Goal: Check status: Check status

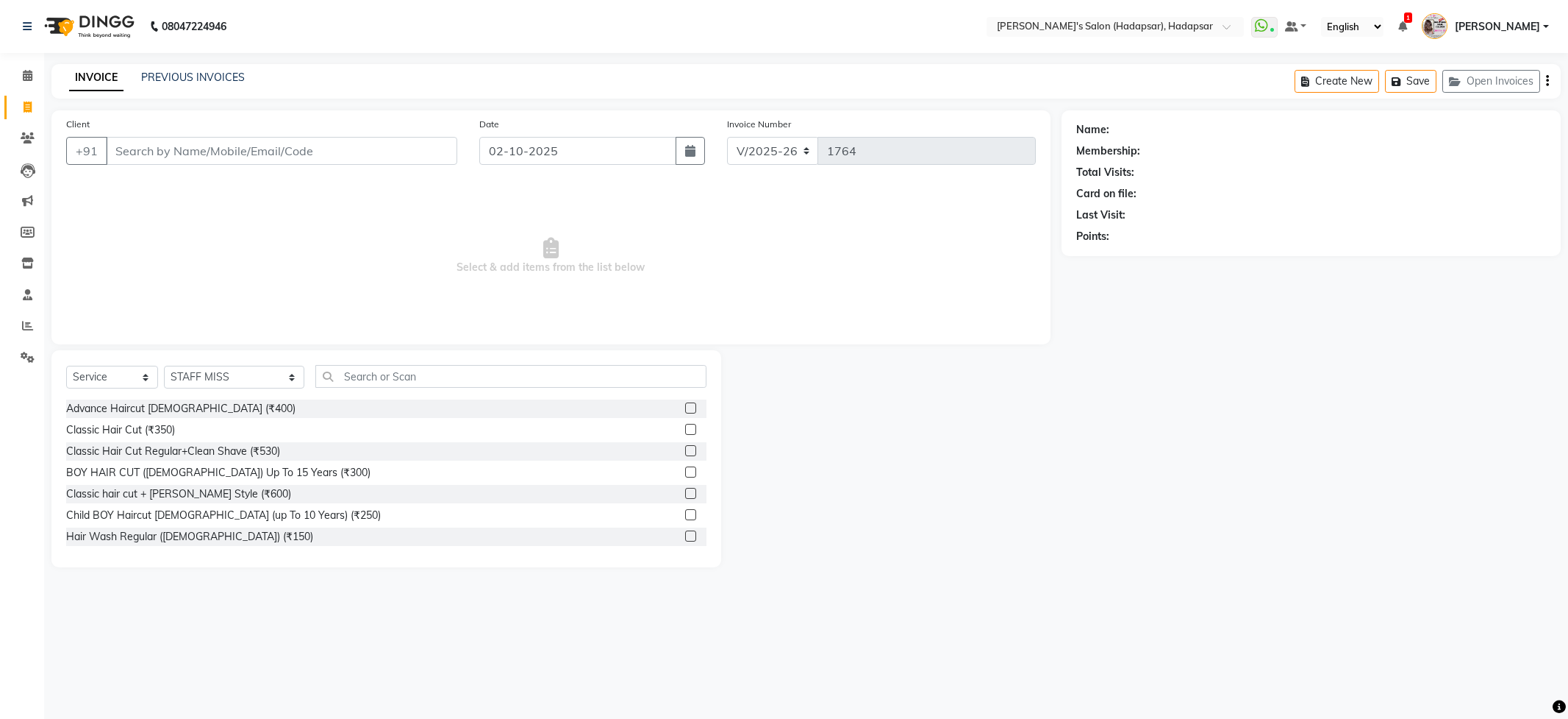
select select "108"
select select "service"
select select "9451"
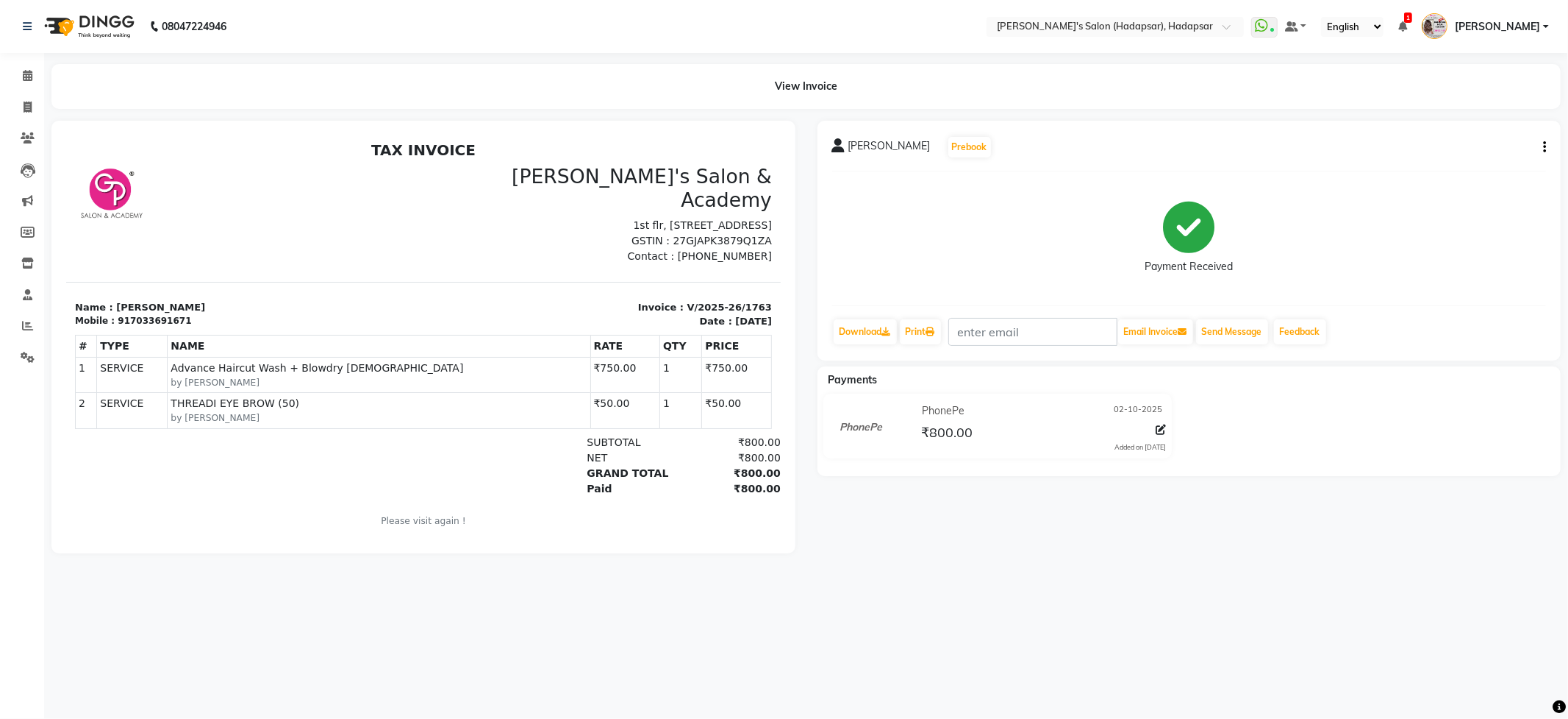
select select "108"
select select "service"
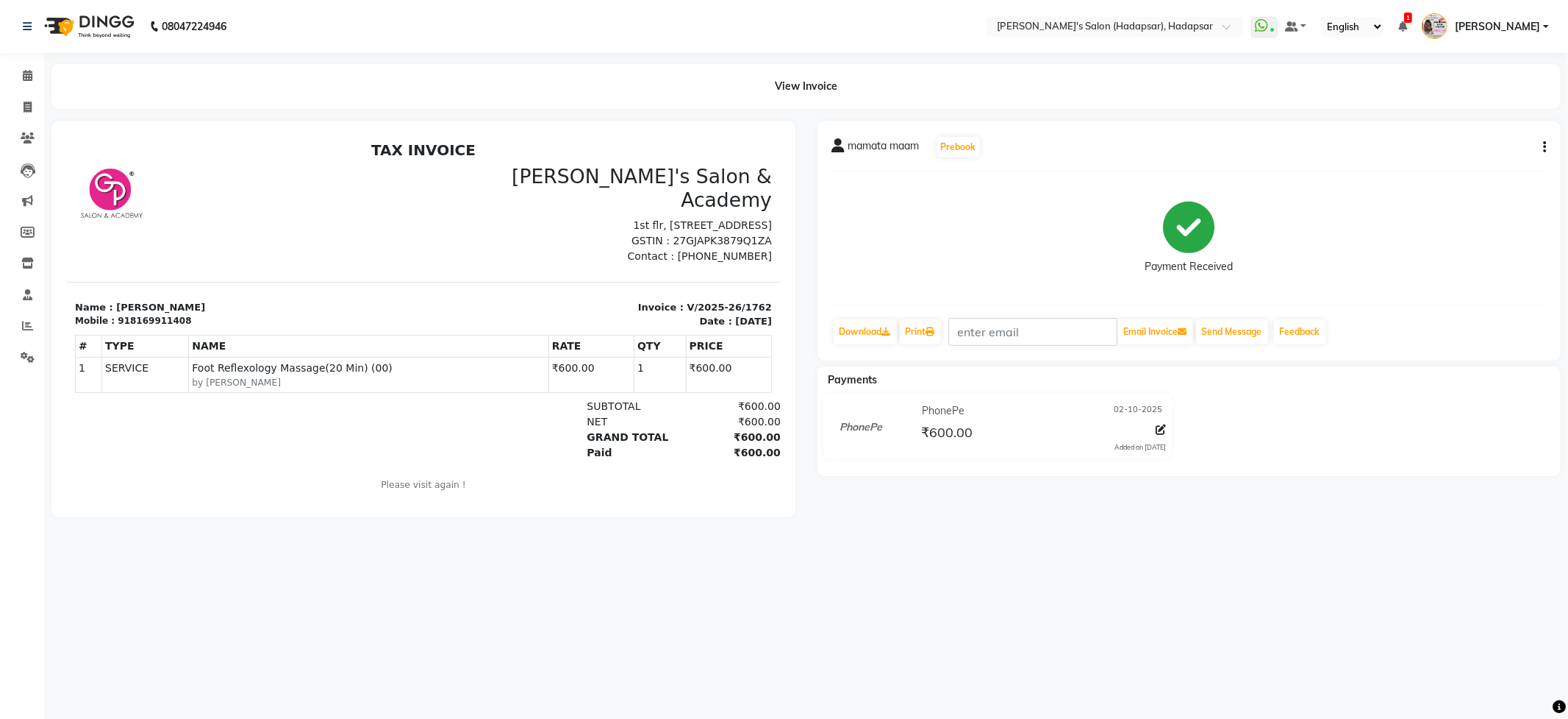
select select "108"
select select "service"
